Goal: Information Seeking & Learning: Learn about a topic

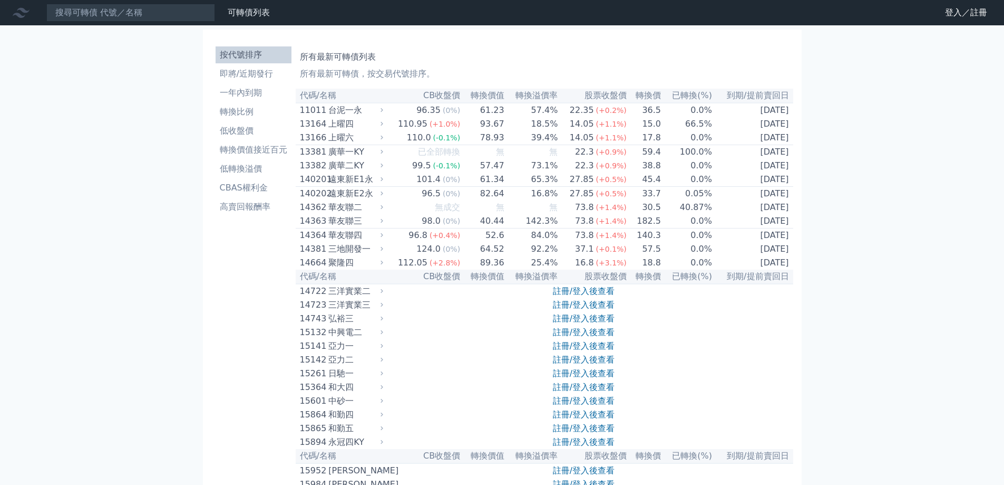
scroll to position [5705, 0]
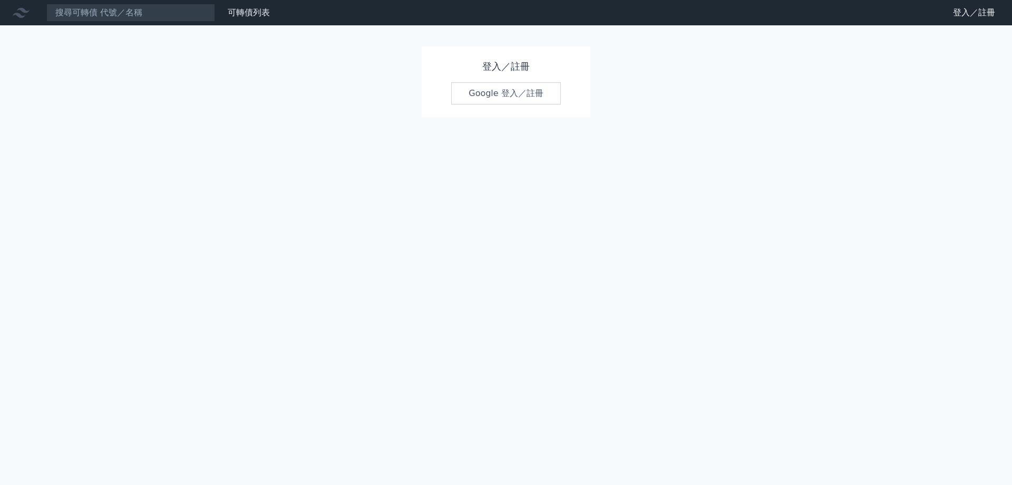
drag, startPoint x: 504, startPoint y: 89, endPoint x: 519, endPoint y: 129, distance: 42.9
click at [504, 90] on link "Google 登入／註冊" at bounding box center [506, 93] width 110 height 22
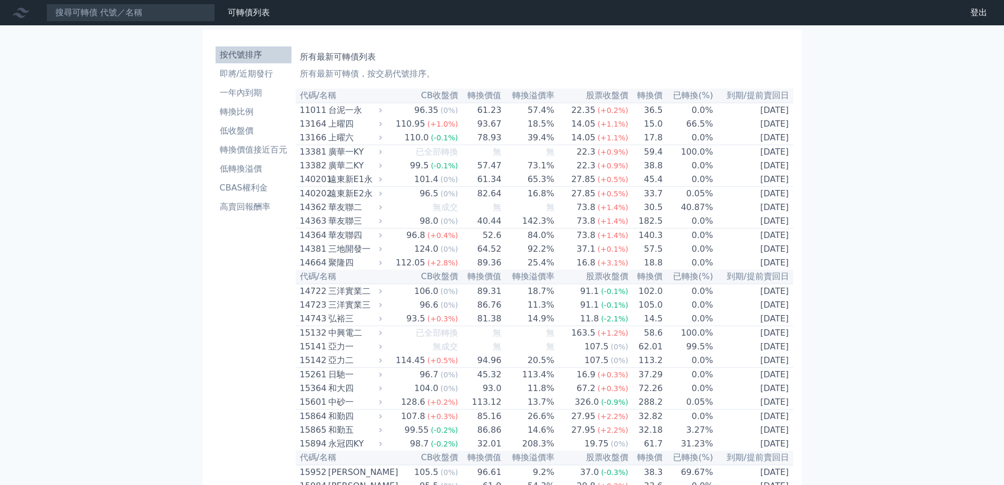
scroll to position [5752, 0]
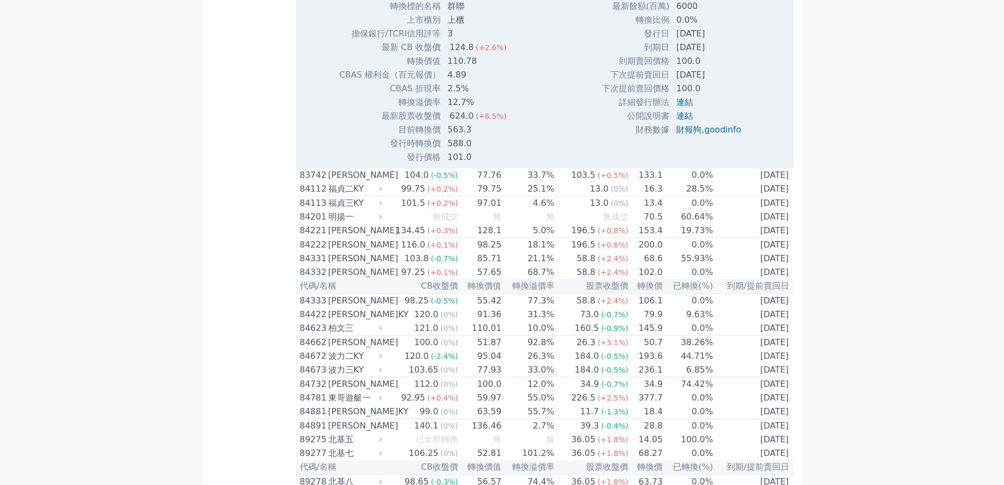
scroll to position [5857, 0]
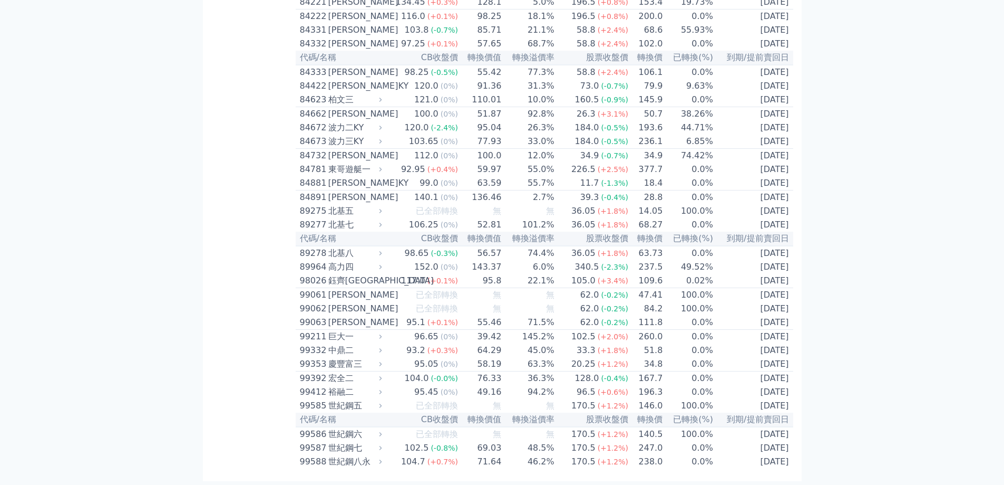
scroll to position [6015, 0]
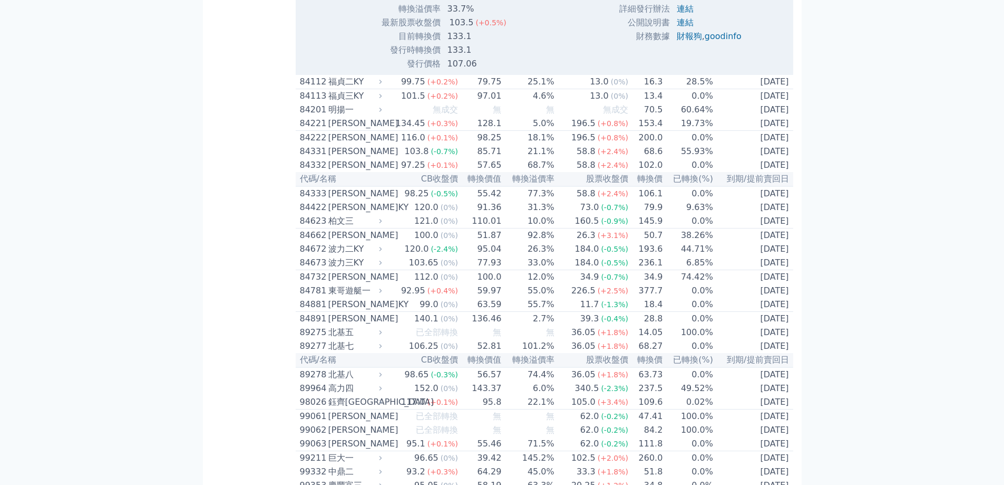
scroll to position [6226, 0]
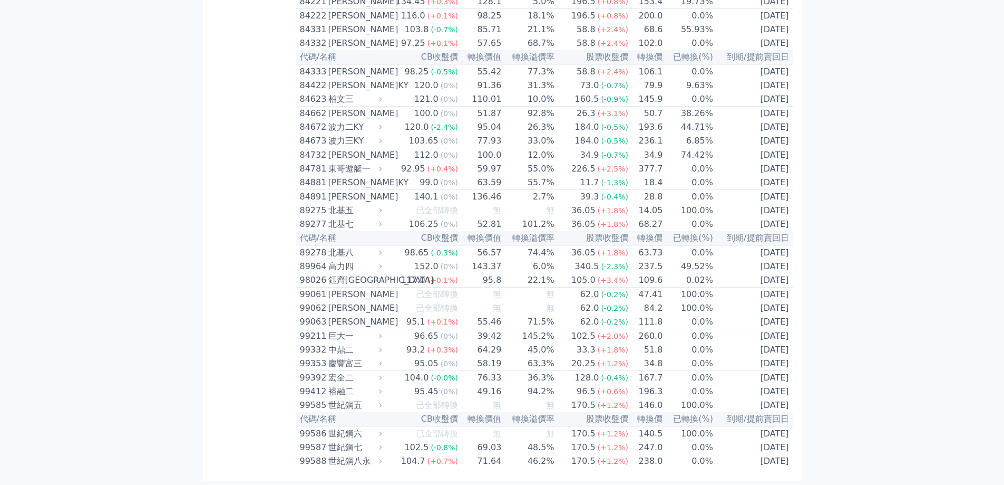
scroll to position [6279, 0]
click at [770, 9] on td "[DATE]" at bounding box center [754, 2] width 80 height 14
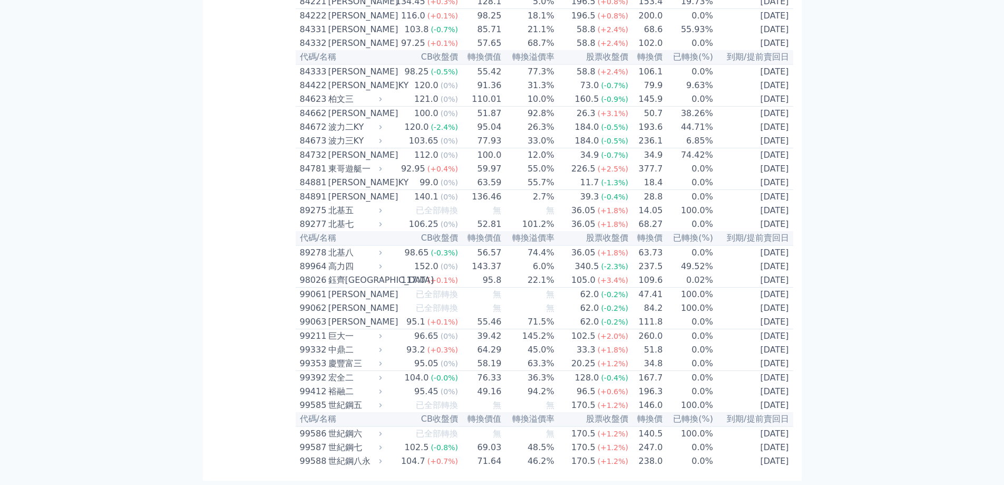
scroll to position [6384, 0]
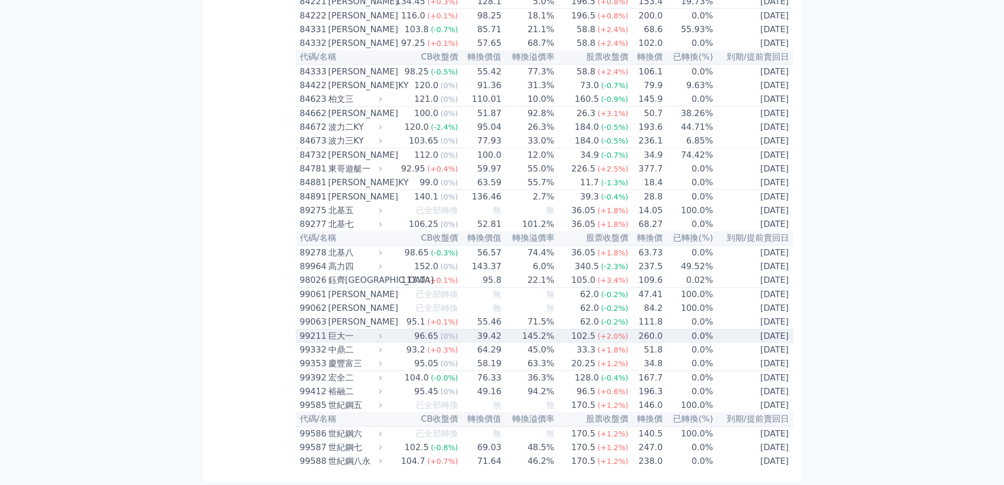
click at [767, 343] on td "[DATE]" at bounding box center [754, 336] width 80 height 14
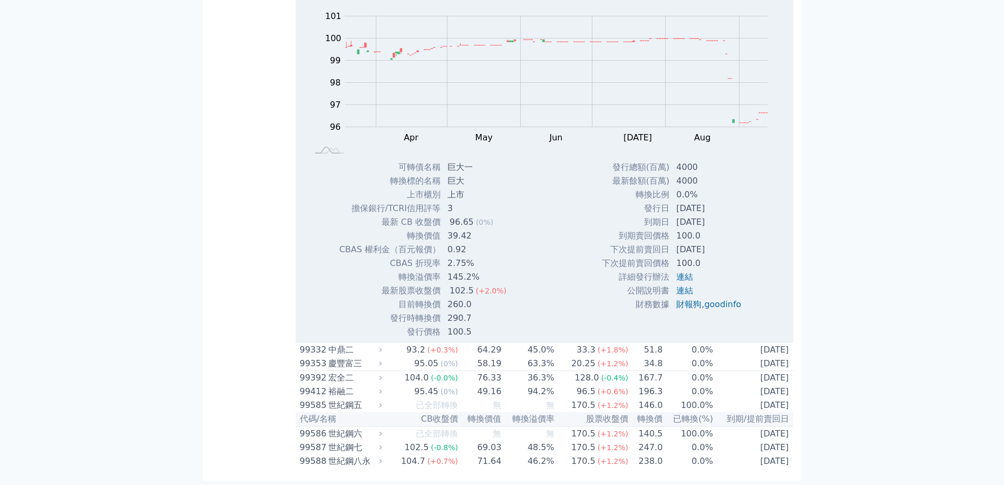
scroll to position [6648, 0]
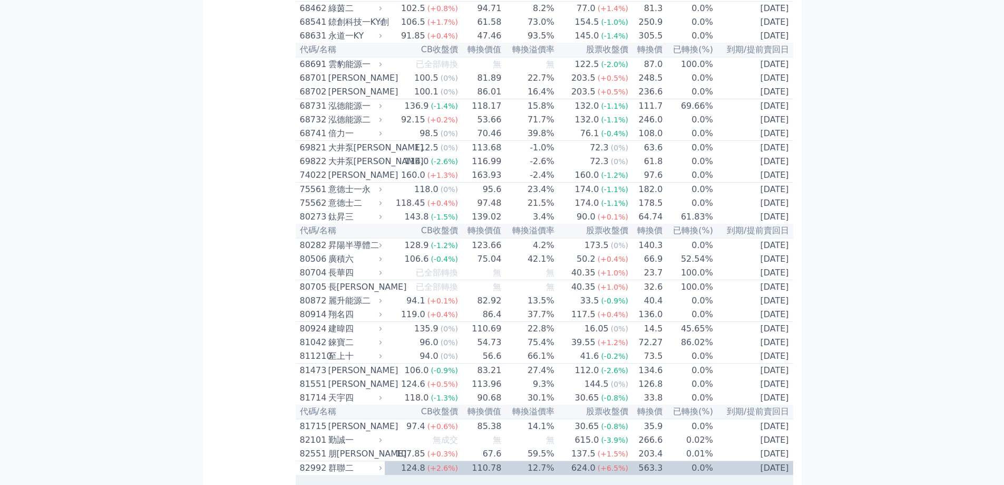
scroll to position [5126, 0]
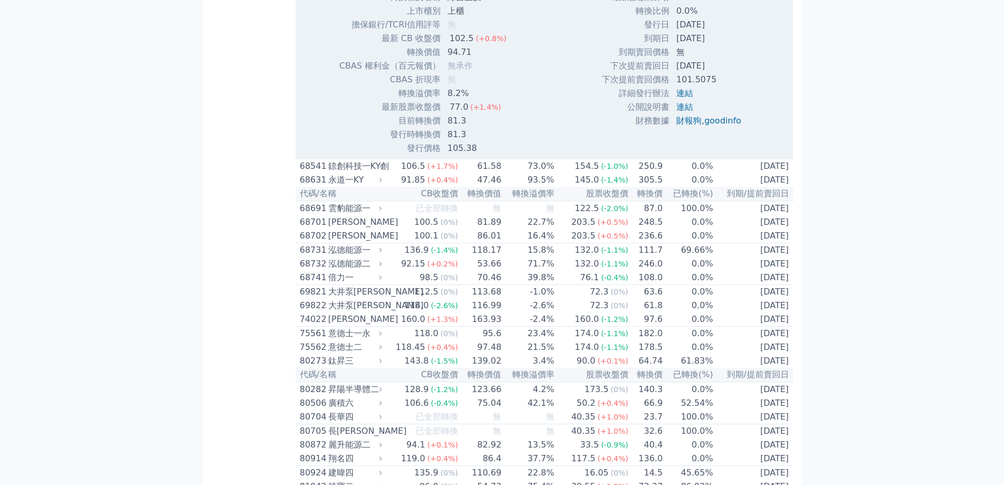
scroll to position [5337, 0]
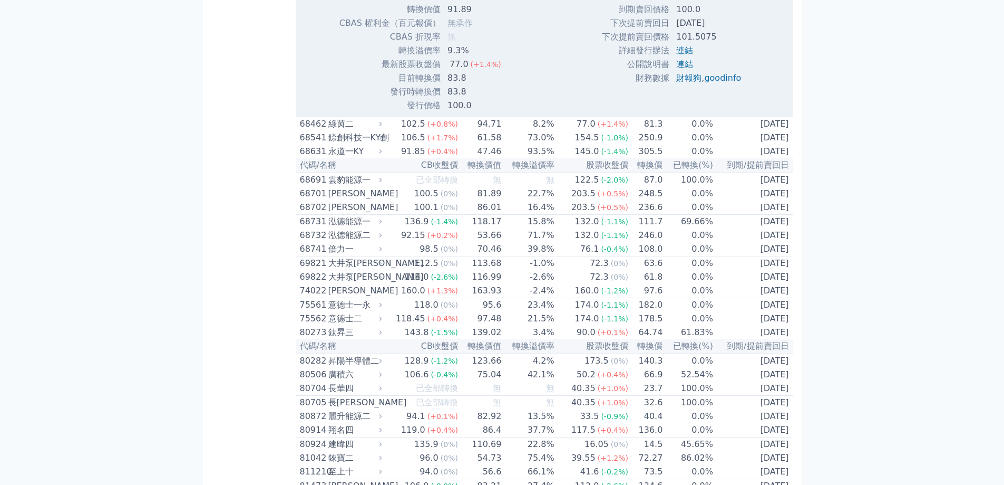
scroll to position [5390, 0]
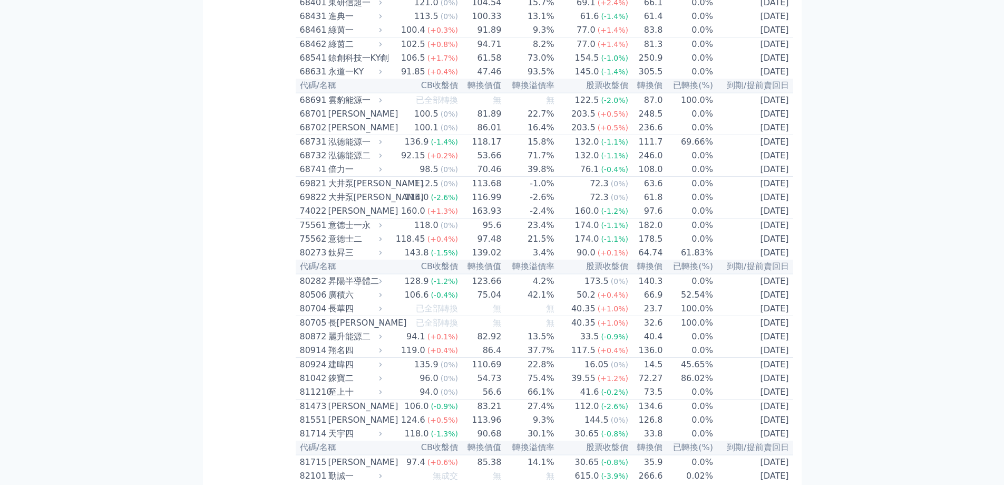
scroll to position [5074, 0]
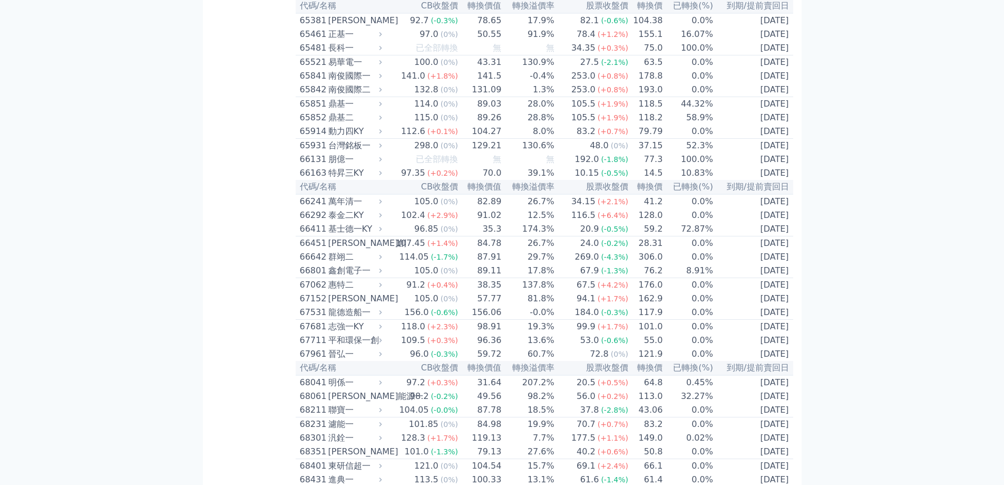
scroll to position [4599, 0]
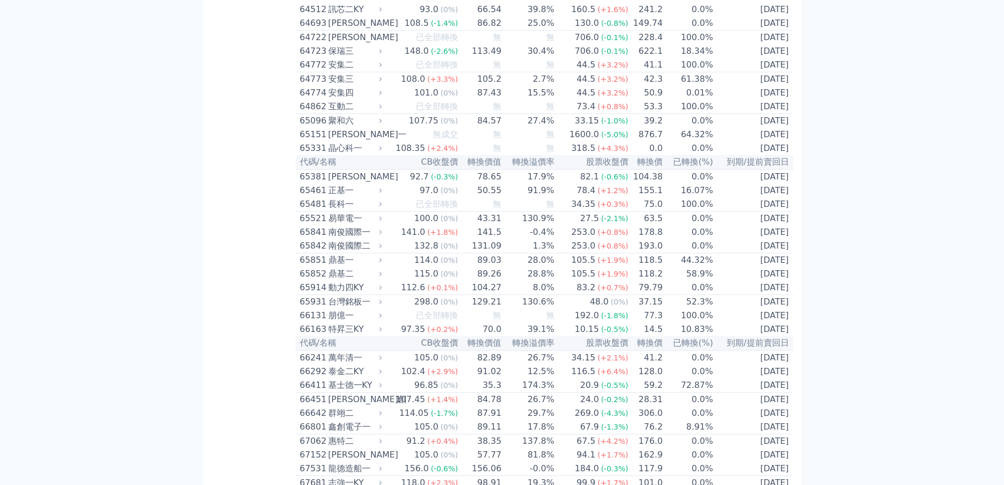
scroll to position [4388, 0]
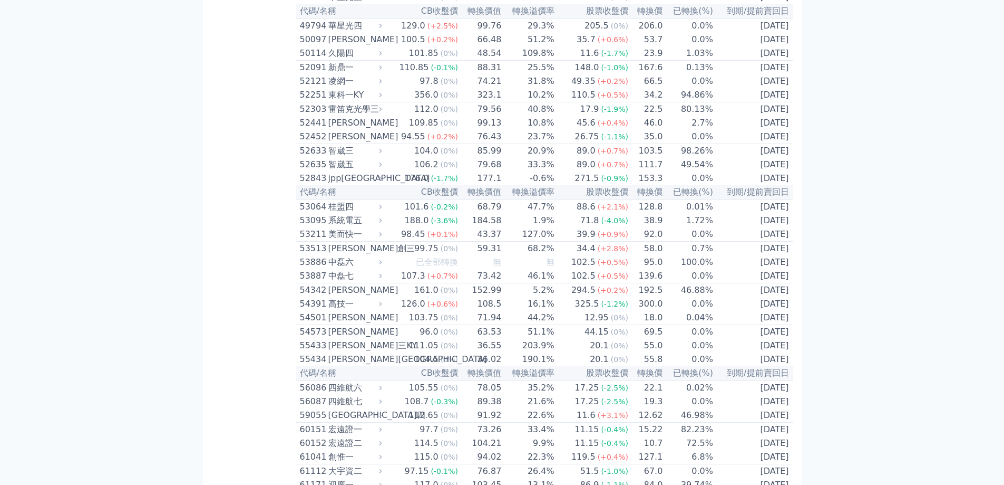
scroll to position [3333, 0]
